Goal: Task Accomplishment & Management: Manage account settings

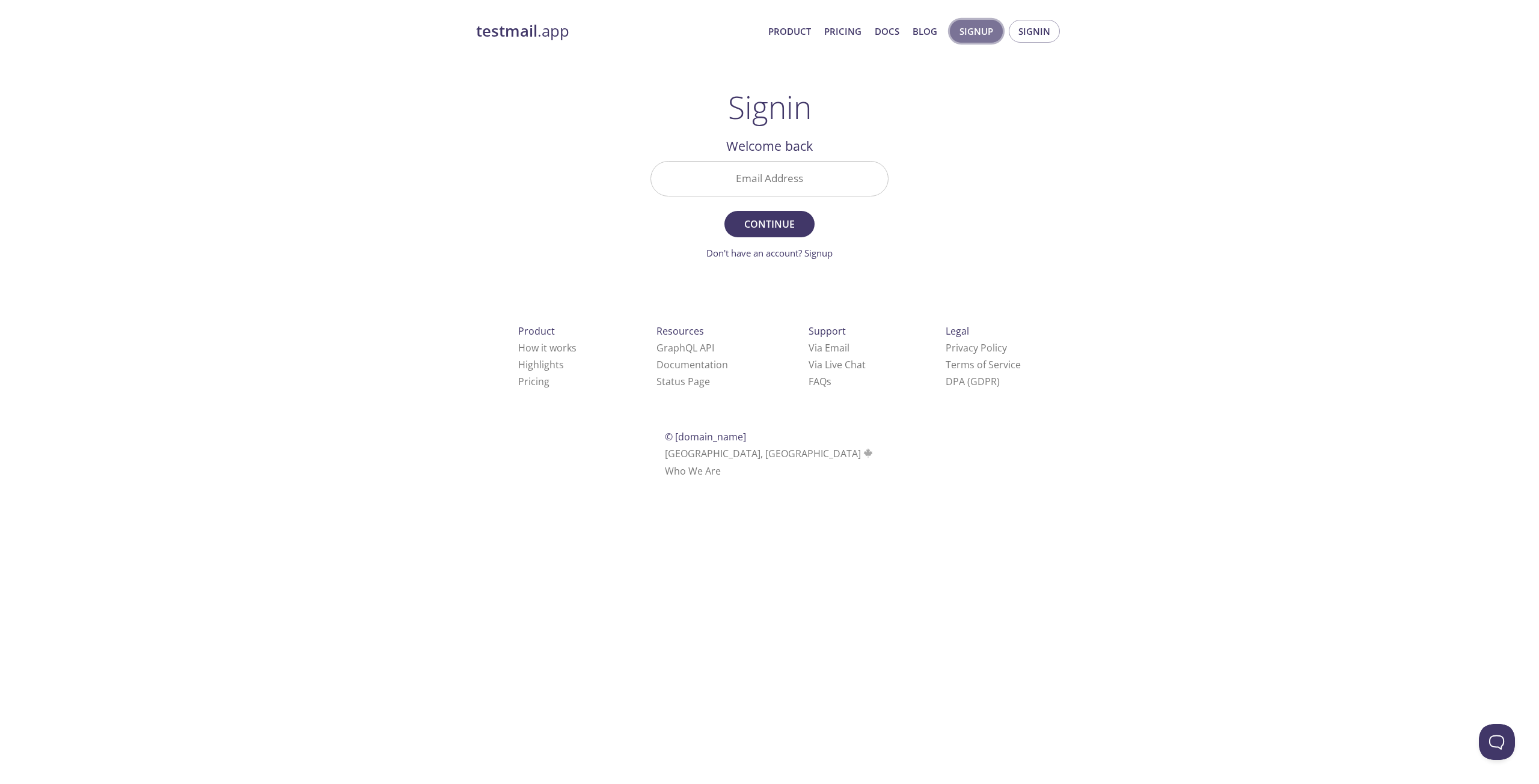
click at [973, 28] on span "Signup" at bounding box center [977, 31] width 34 height 16
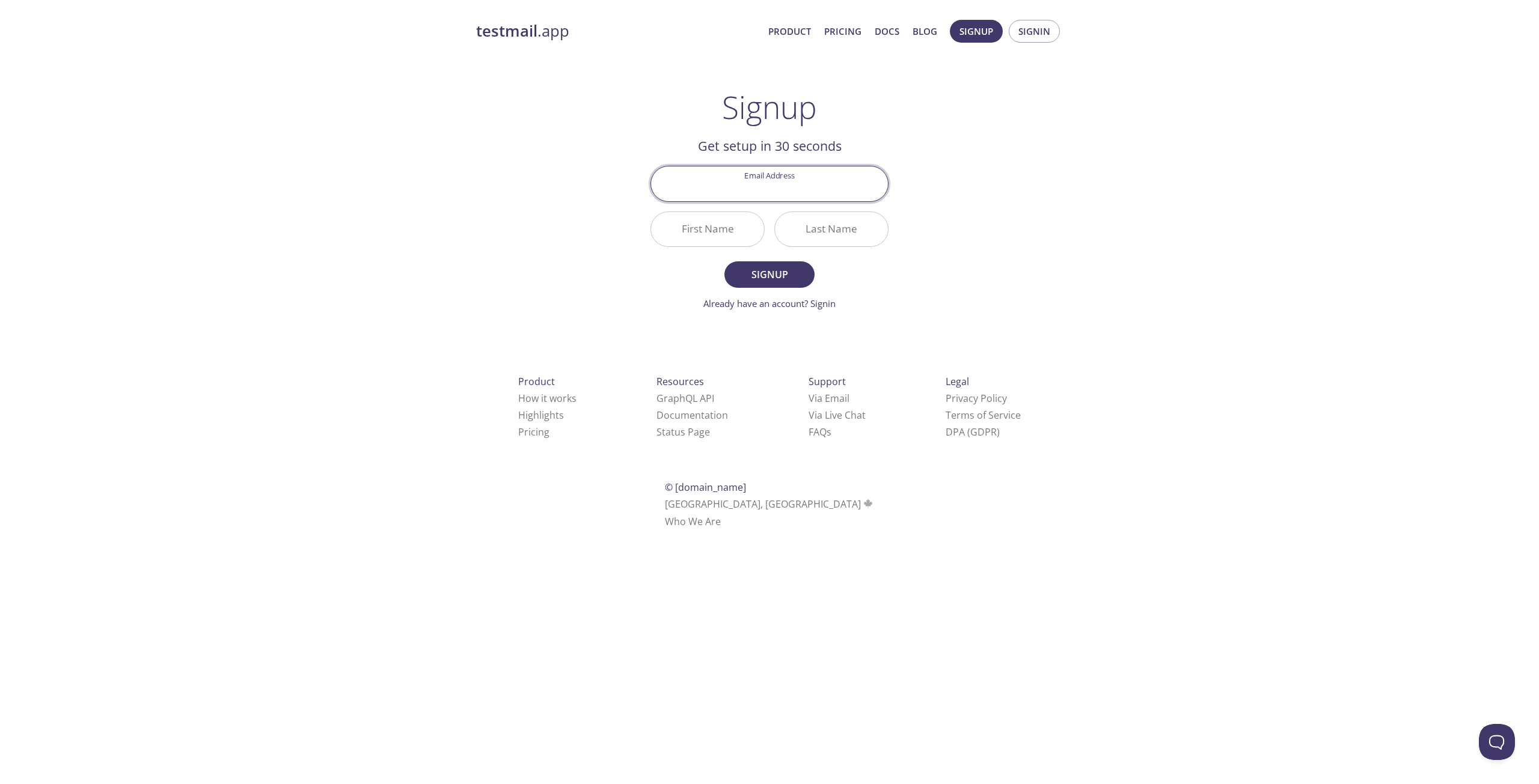
click at [790, 178] on input "Email Address" at bounding box center [770, 183] width 237 height 35
click at [768, 180] on input "Email Address" at bounding box center [770, 183] width 237 height 35
drag, startPoint x: 112, startPoint y: 188, endPoint x: 279, endPoint y: 203, distance: 167.7
click at [115, 189] on div "testmail .app Product Pricing Docs Blog Signup Signin Signup Get setup in 30 se…" at bounding box center [770, 287] width 1539 height 552
click at [733, 185] on input "Email Address" at bounding box center [770, 183] width 237 height 35
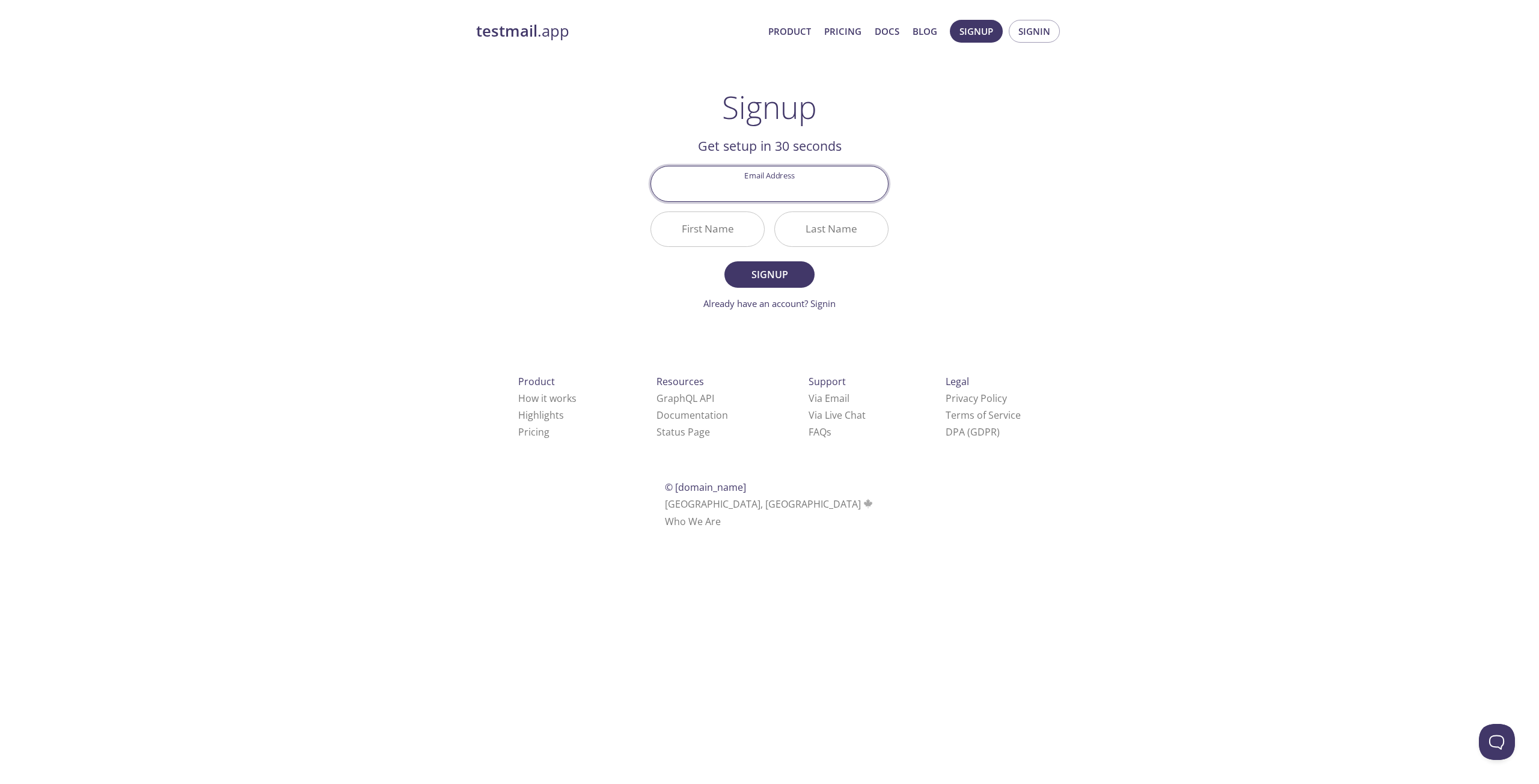
click at [1031, 136] on div "testmail .app Product Pricing Docs Blog Signup Signin Signup Get setup in 30 se…" at bounding box center [769, 287] width 615 height 552
click at [1027, 35] on span "Signin" at bounding box center [1035, 31] width 32 height 16
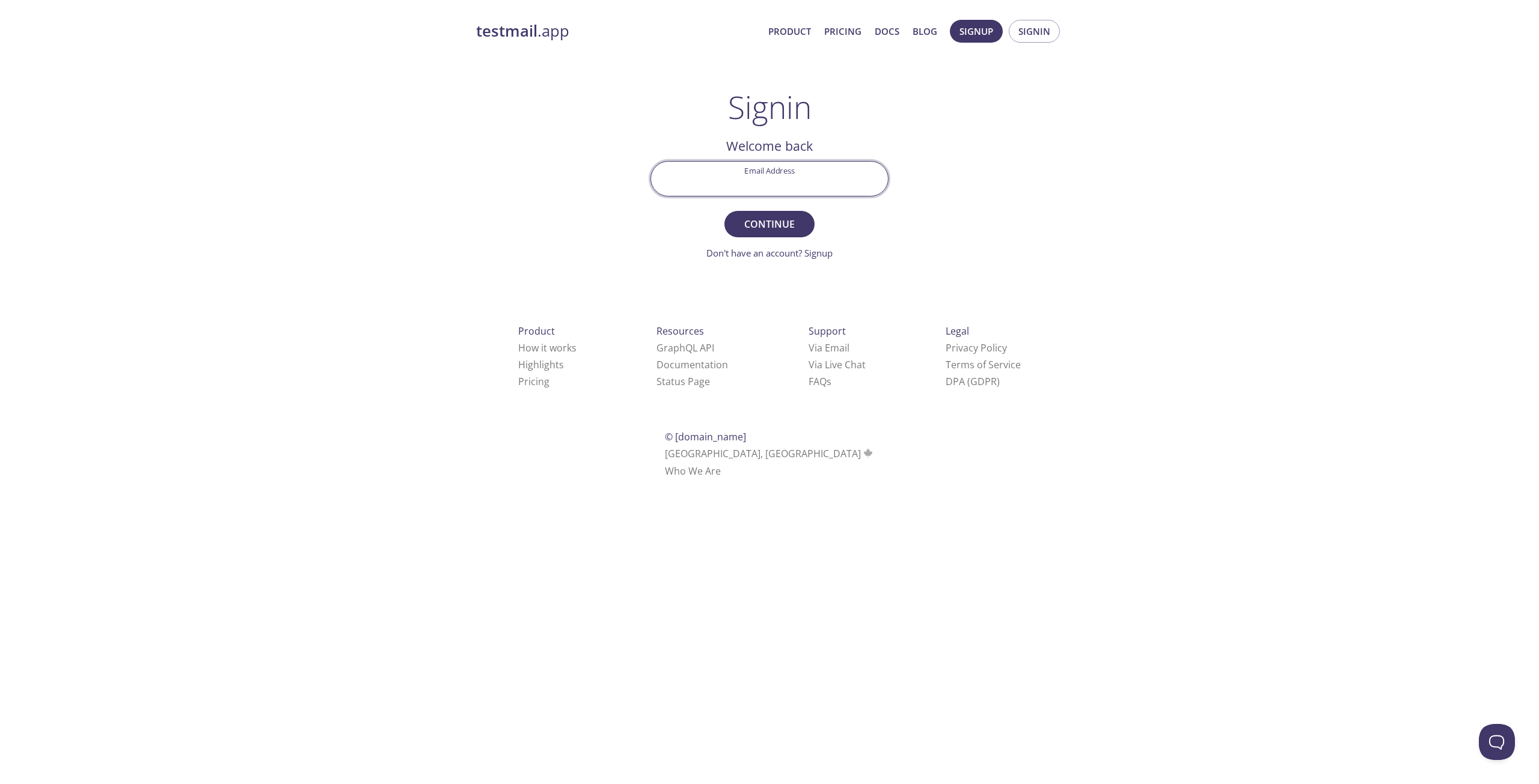
click at [782, 173] on input "Email Address" at bounding box center [770, 178] width 237 height 35
paste input "[EMAIL_ADDRESS][DOMAIN_NAME]"
type input "[EMAIL_ADDRESS][DOMAIN_NAME]"
click at [985, 206] on div "testmail .app Product Pricing Docs Blog Signup Signin Signin Welcome back Email…" at bounding box center [769, 262] width 615 height 501
click at [794, 224] on span "Continue" at bounding box center [770, 224] width 64 height 17
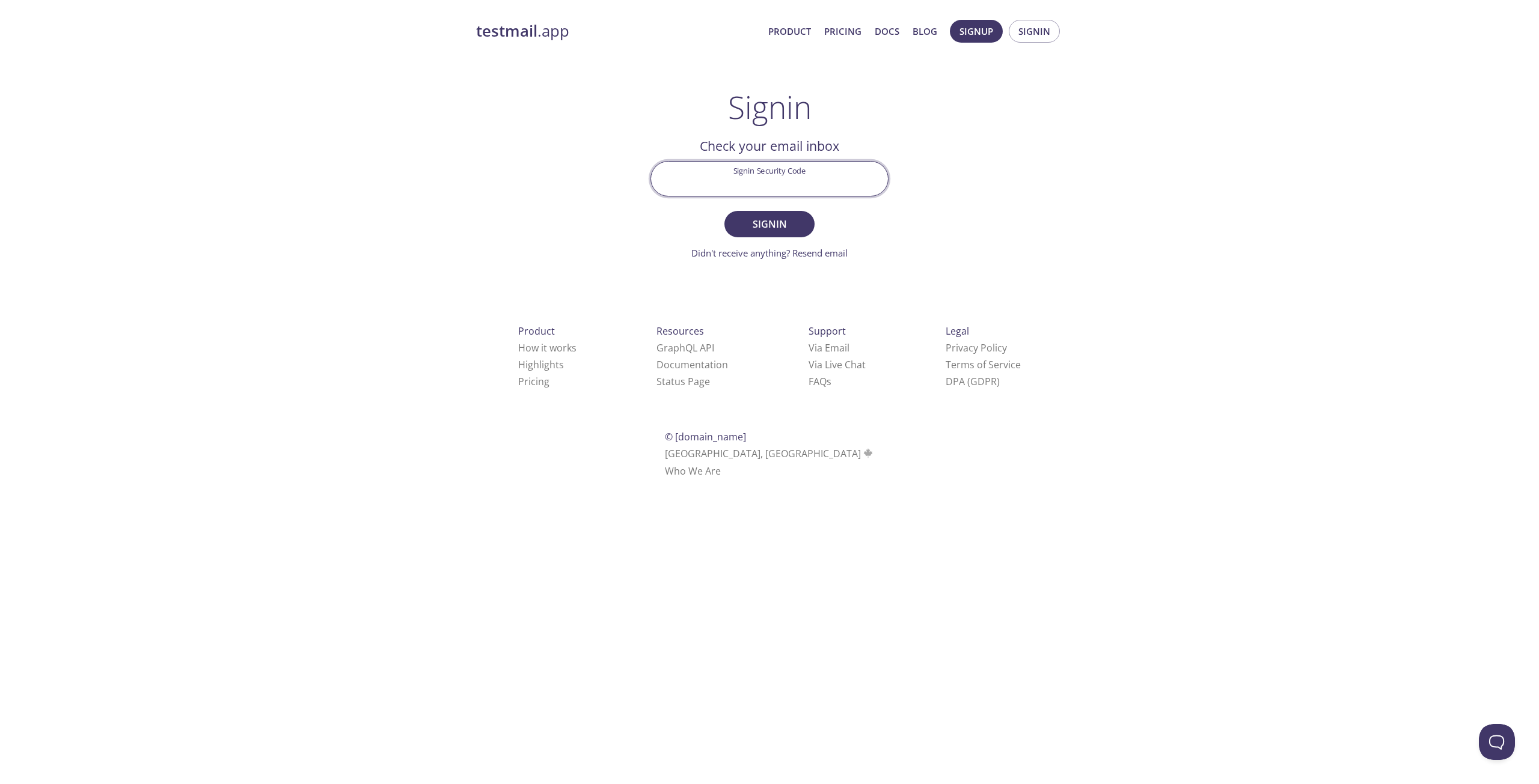
click at [783, 181] on input "Signin Security Code" at bounding box center [770, 178] width 237 height 35
click at [583, 180] on div "testmail .app Product Pricing Docs Blog Signup Signin Signin Welcome back Email…" at bounding box center [769, 262] width 615 height 501
drag, startPoint x: 736, startPoint y: 173, endPoint x: 741, endPoint y: 182, distance: 10.3
click at [739, 180] on input "Signin Security Code" at bounding box center [770, 178] width 237 height 35
paste input "YF2CSSQ"
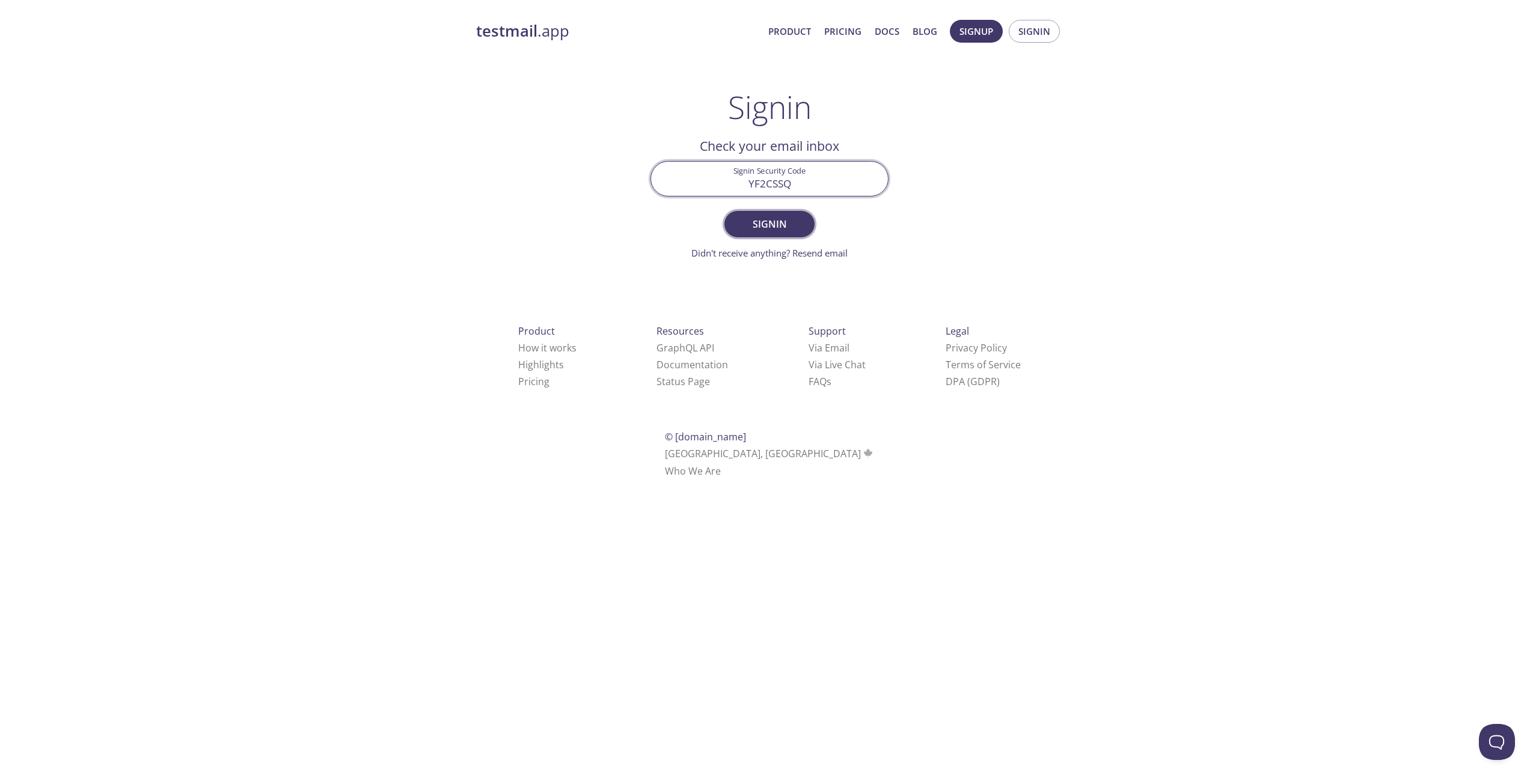
type input "YF2CSSQ"
click at [783, 229] on span "Signin" at bounding box center [770, 224] width 64 height 17
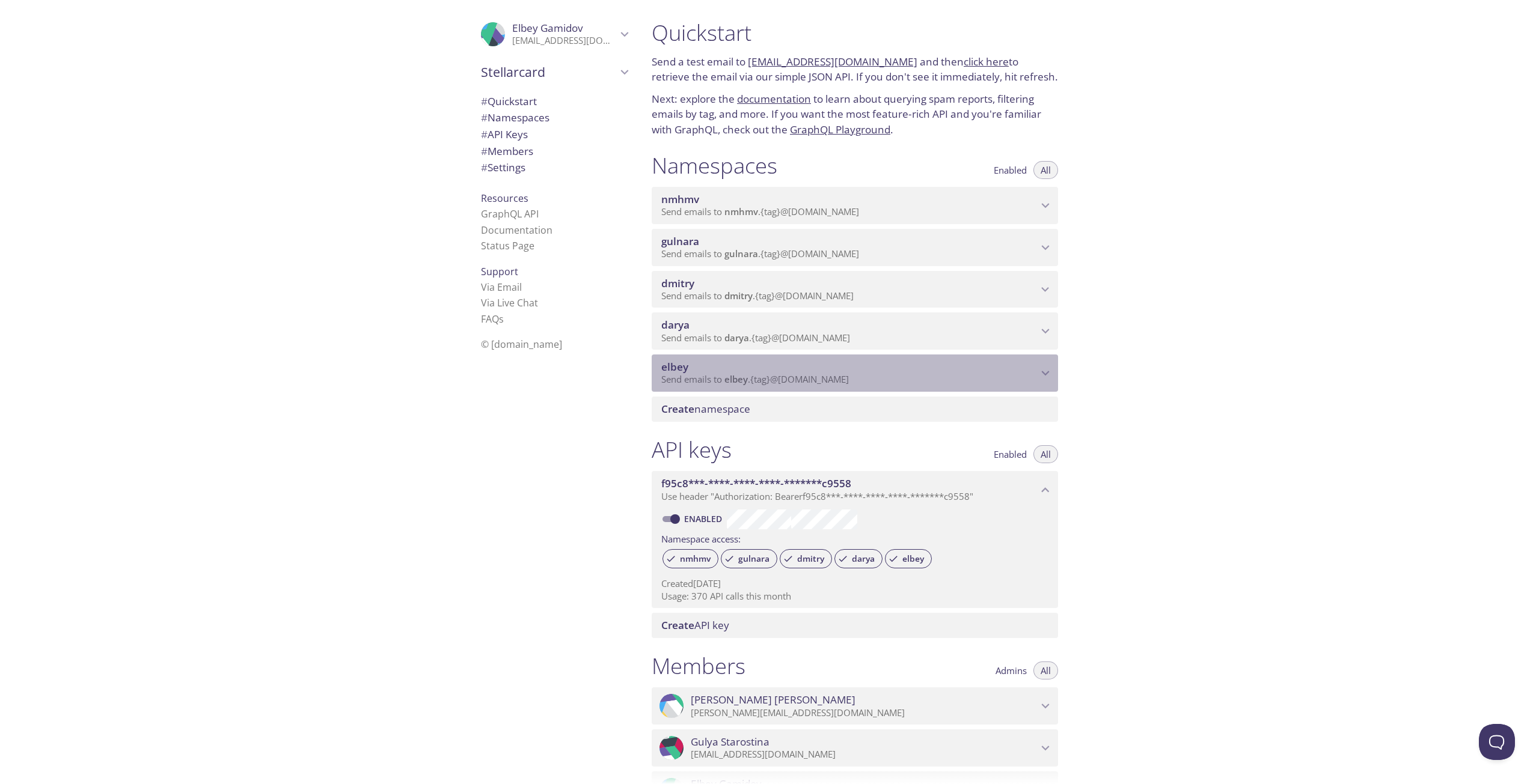
click at [713, 364] on span "elbey" at bounding box center [849, 367] width 376 height 13
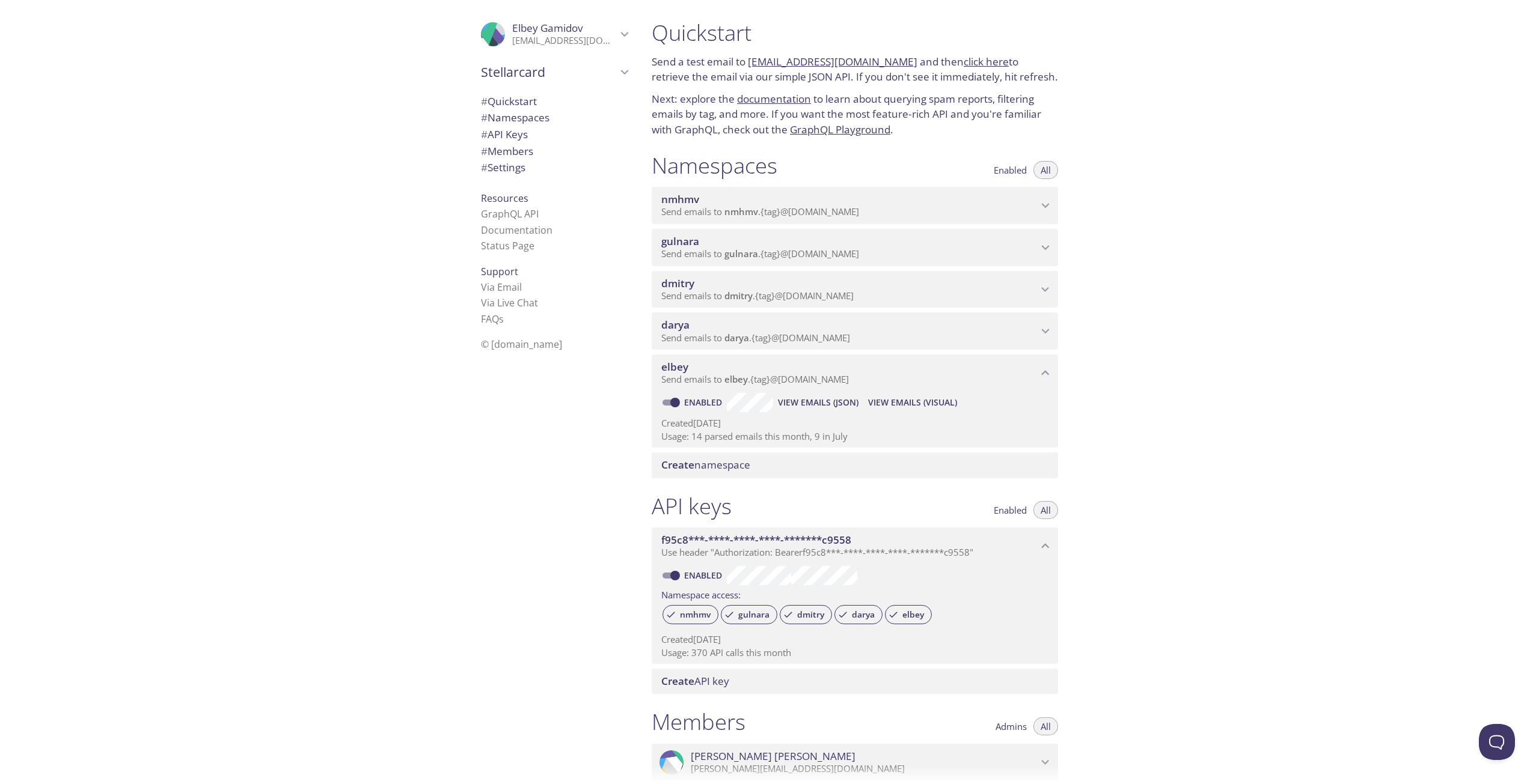
click at [810, 400] on span "View Emails (JSON)" at bounding box center [818, 402] width 80 height 14
click at [920, 400] on span "View Emails (Visual)" at bounding box center [912, 402] width 89 height 14
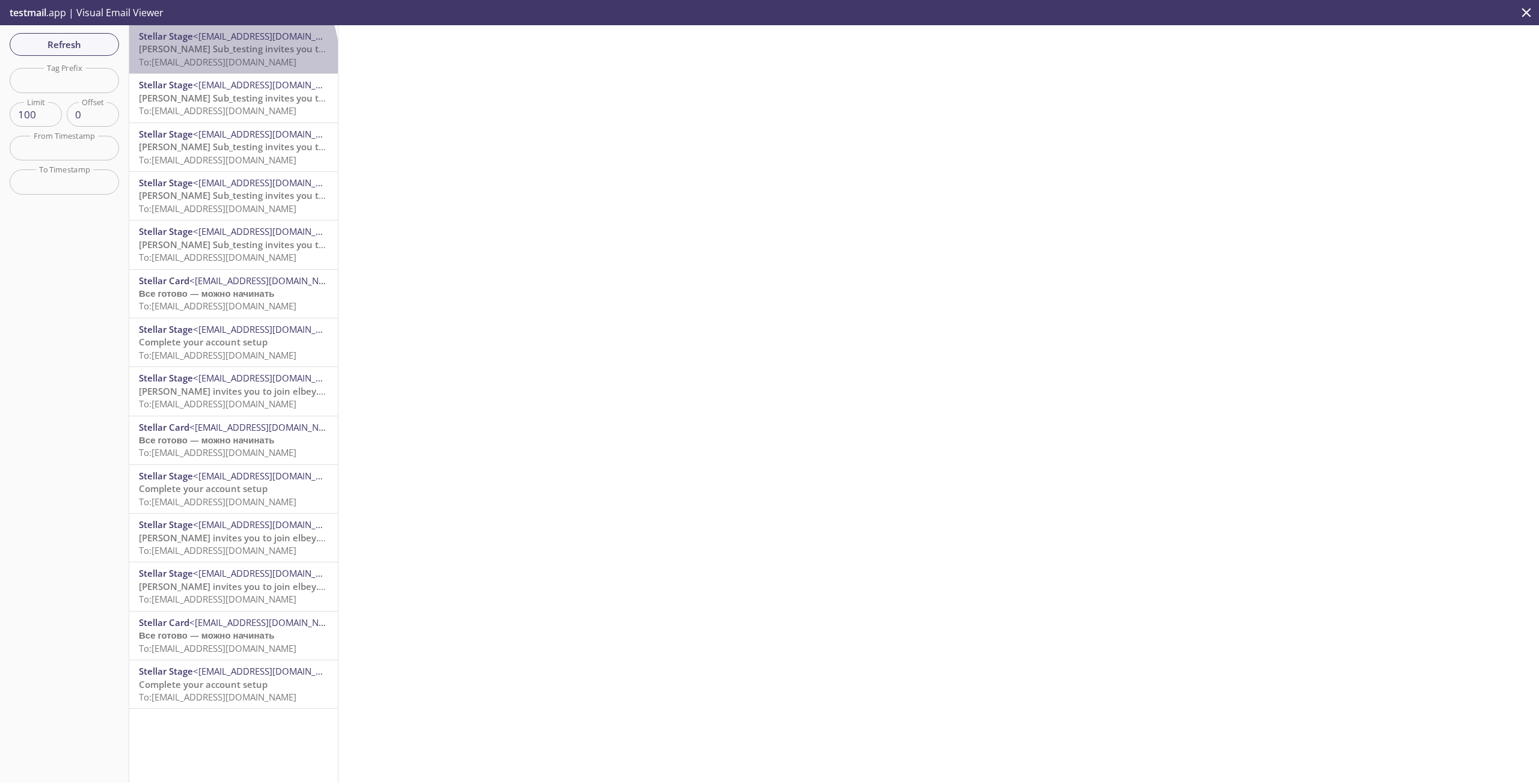
click at [232, 57] on span "To: [EMAIL_ADDRESS][DOMAIN_NAME]" at bounding box center [218, 62] width 158 height 12
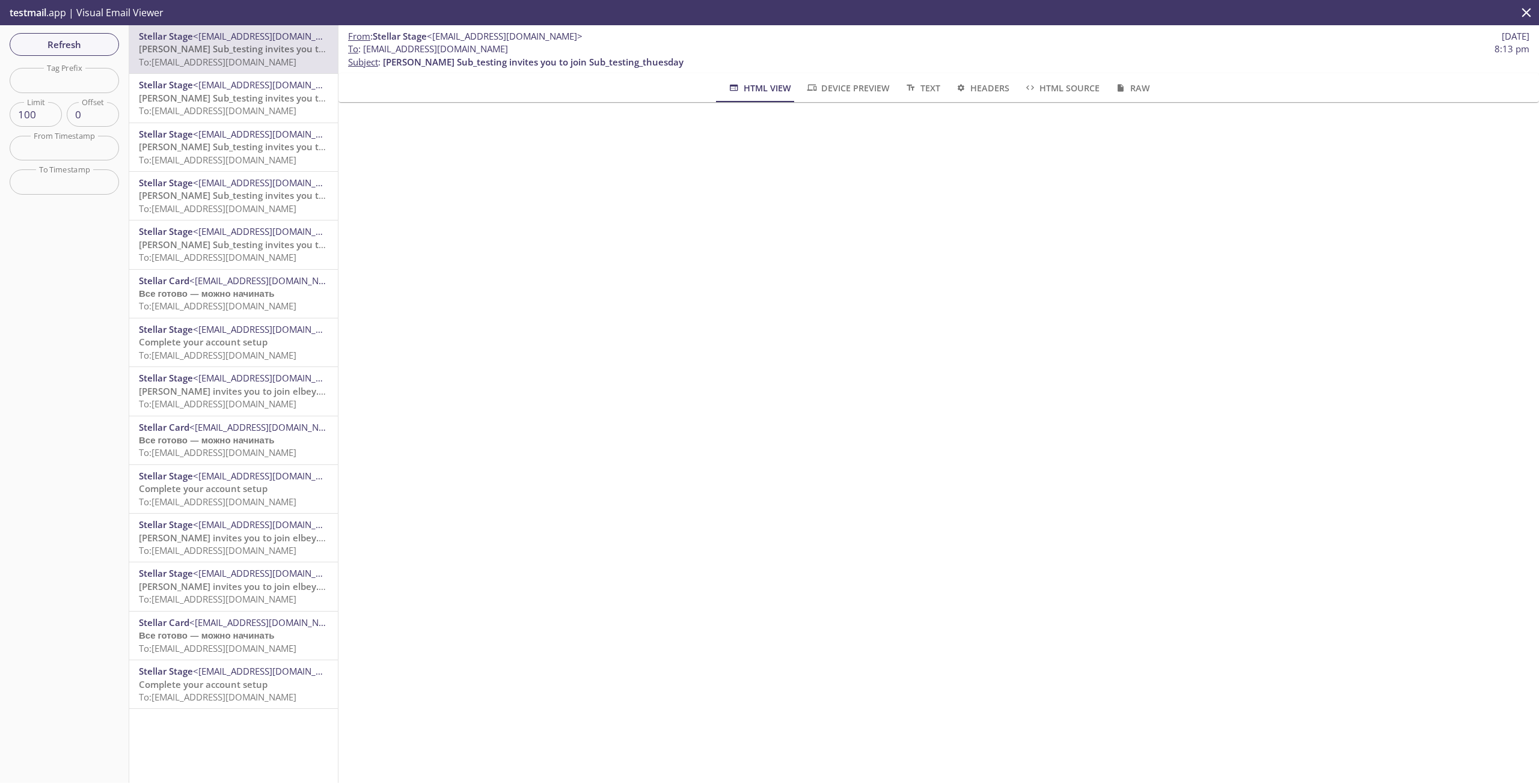
drag, startPoint x: 364, startPoint y: 50, endPoint x: 573, endPoint y: 50, distance: 209.0
click at [573, 50] on span "To : [EMAIL_ADDRESS][DOMAIN_NAME] 8:13 pm" at bounding box center [939, 49] width 1181 height 13
copy span "[EMAIL_ADDRESS][DOMAIN_NAME]"
